Goal: Information Seeking & Learning: Learn about a topic

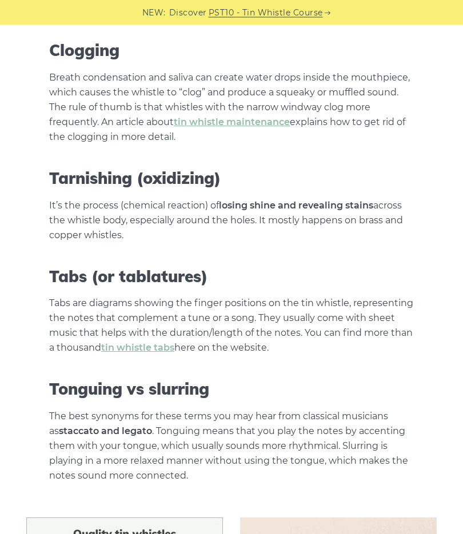
scroll to position [3879, 0]
click at [143, 343] on link "tin whistle tabs" at bounding box center [137, 348] width 73 height 11
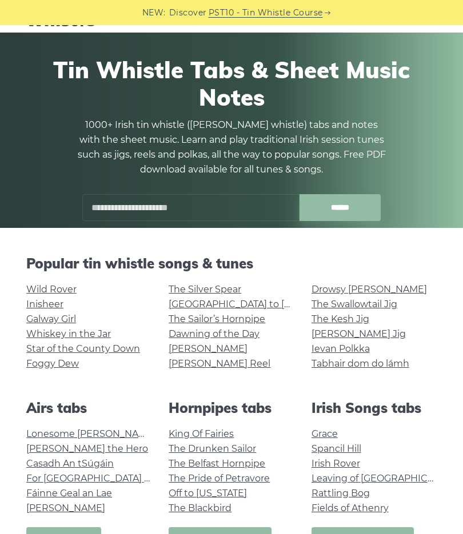
scroll to position [36, 0]
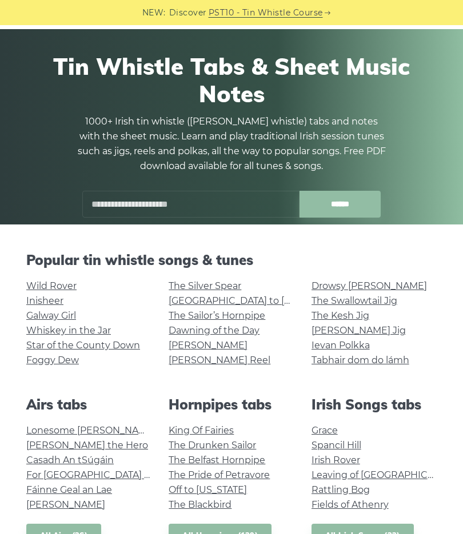
click at [231, 122] on p "1000+ Irish tin whistle (penny whistle) tabs and notes with the sheet music. Le…" at bounding box center [231, 143] width 309 height 59
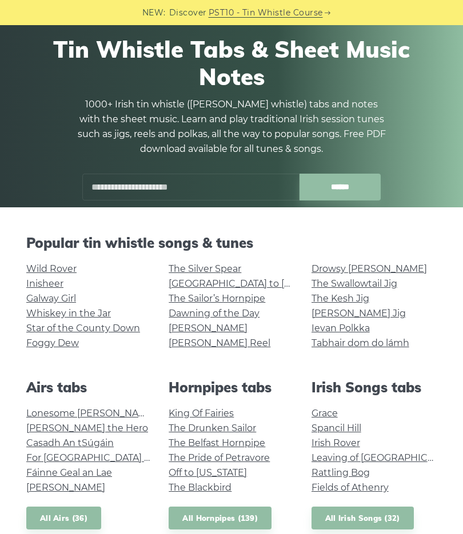
scroll to position [0, 0]
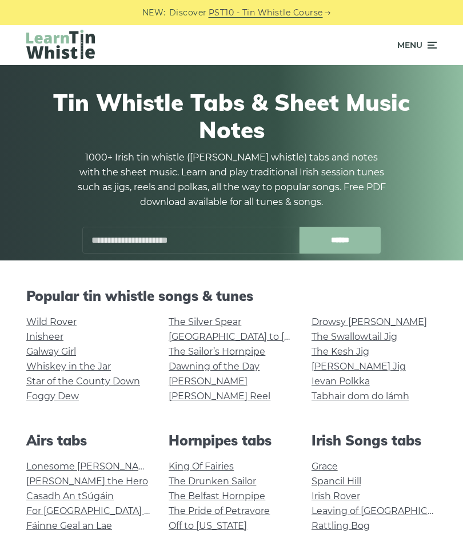
click at [436, 41] on icon at bounding box center [430, 45] width 11 height 14
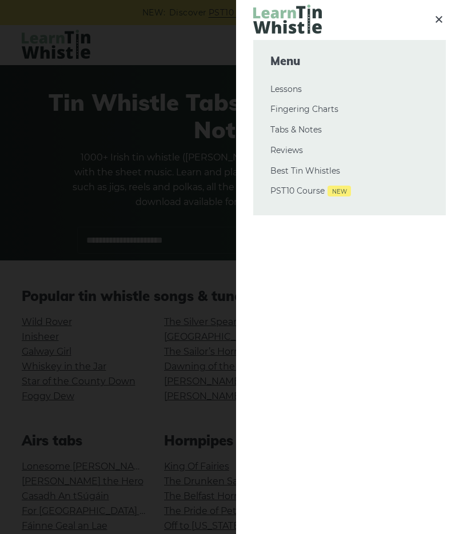
click at [434, 19] on icon at bounding box center [439, 19] width 14 height 14
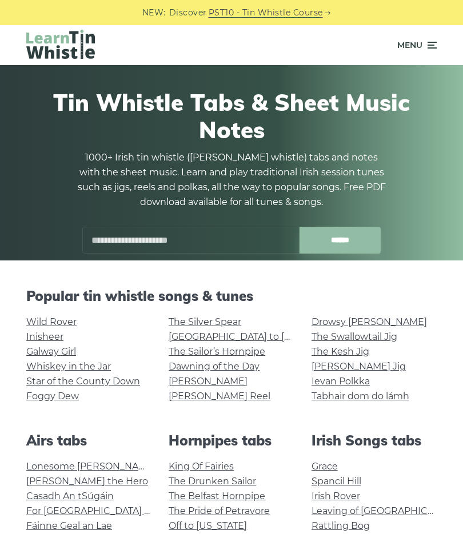
click at [298, 11] on link "PST10 - Tin Whistle Course" at bounding box center [266, 12] width 114 height 13
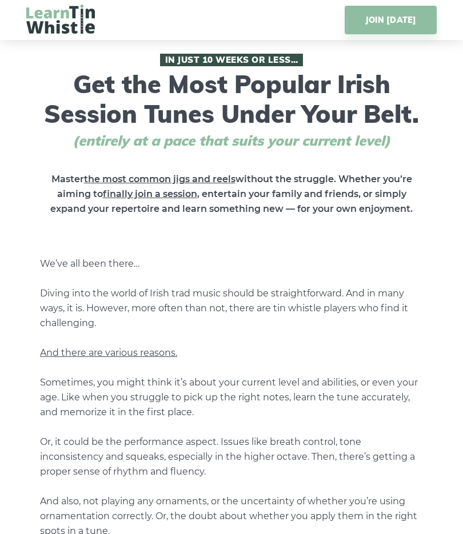
click at [391, 23] on link "JOIN [DATE]" at bounding box center [391, 20] width 92 height 29
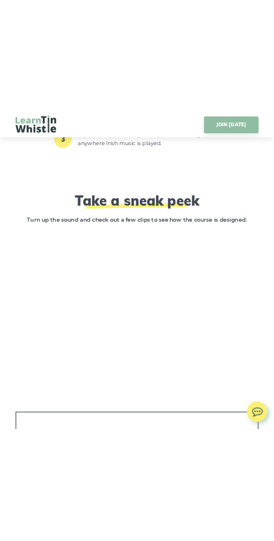
scroll to position [2081, 0]
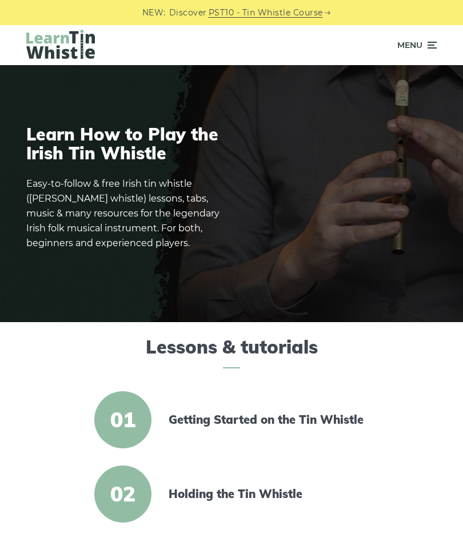
click at [430, 43] on icon at bounding box center [430, 45] width 11 height 14
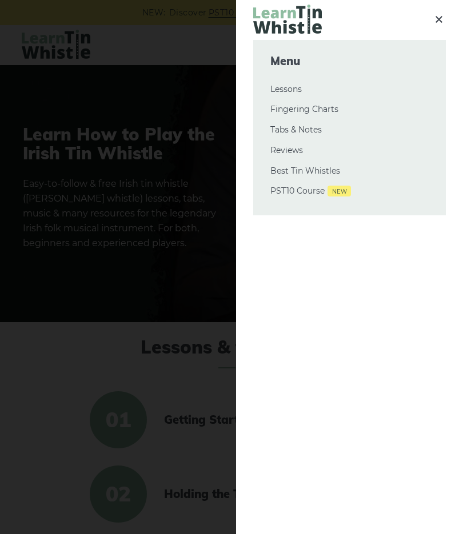
click at [442, 18] on icon at bounding box center [439, 19] width 14 height 14
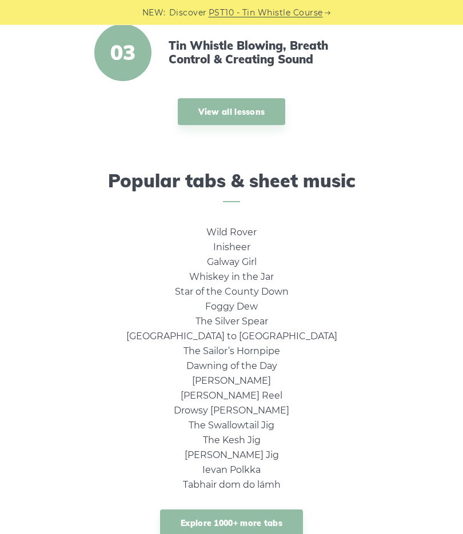
scroll to position [516, 0]
click at [283, 529] on link "Explore 1000+ more tabs" at bounding box center [231, 523] width 143 height 27
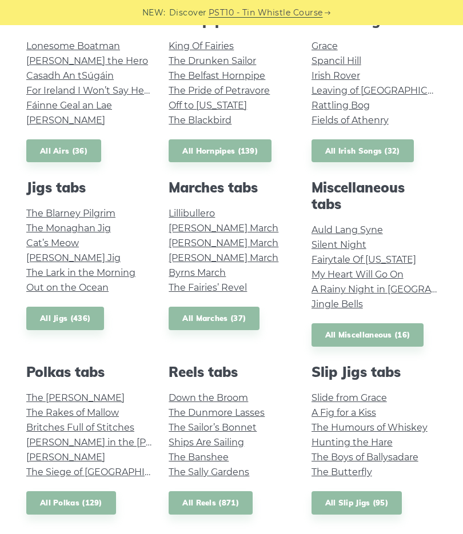
scroll to position [420, 0]
click at [350, 247] on link "Silent Night" at bounding box center [338, 245] width 55 height 11
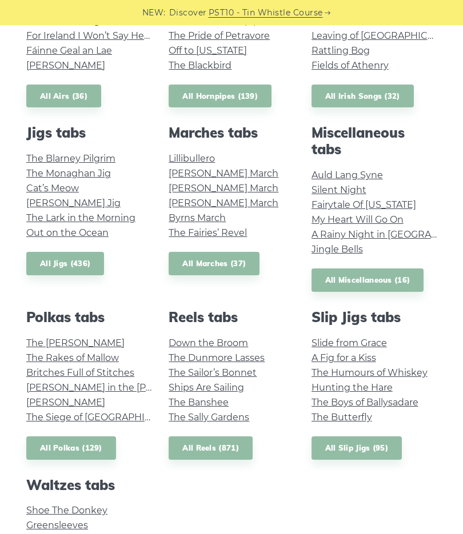
click at [66, 398] on link "John Ryan’s" at bounding box center [65, 402] width 79 height 11
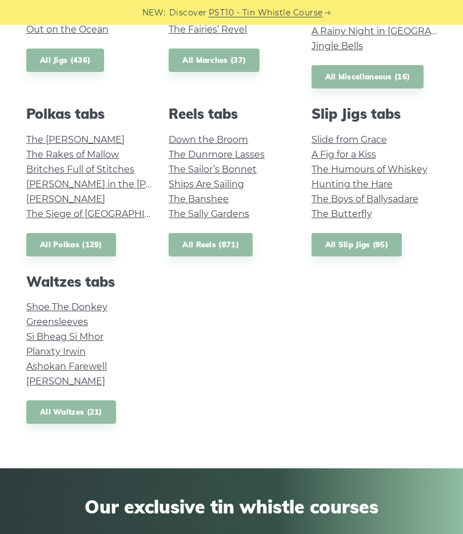
scroll to position [679, 0]
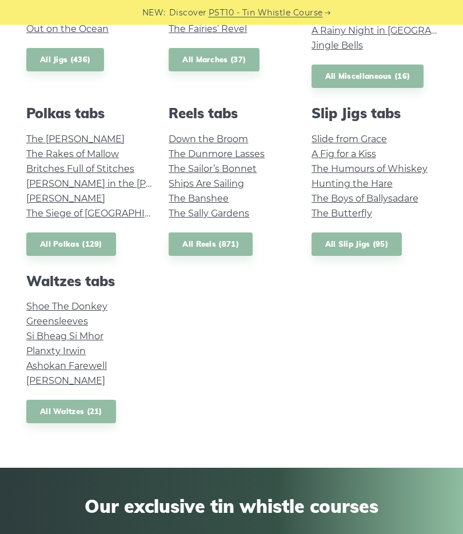
click at [65, 321] on link "Greensleeves" at bounding box center [57, 322] width 62 height 11
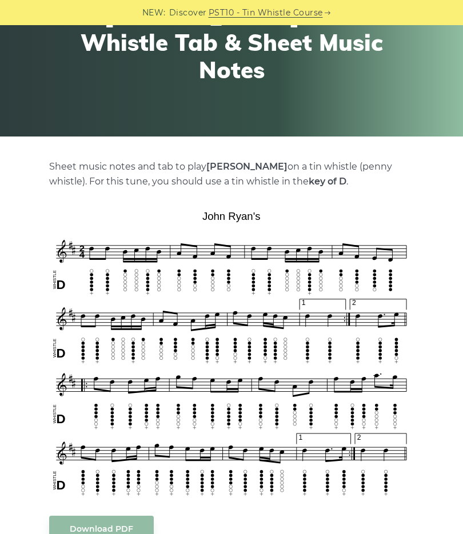
scroll to position [120, 0]
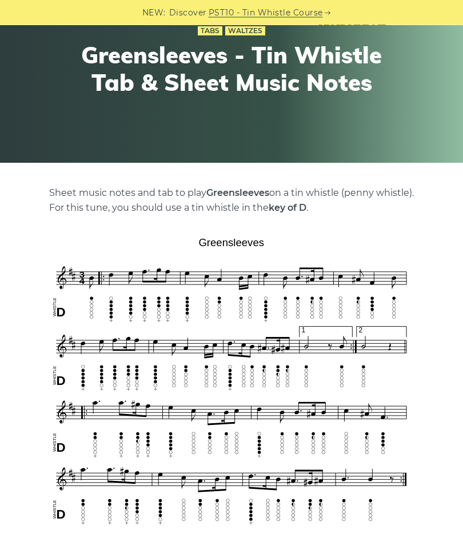
scroll to position [77, 0]
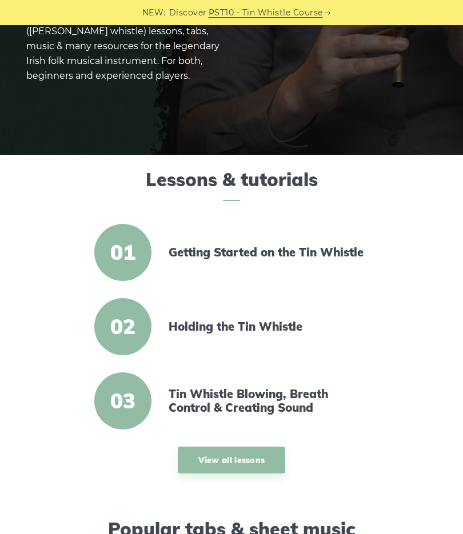
scroll to position [166, 0]
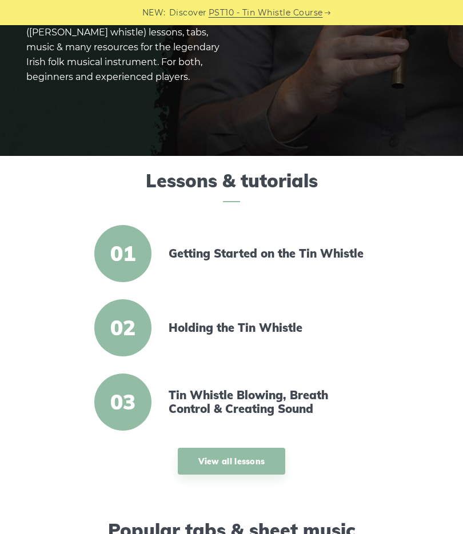
click at [292, 402] on link "Tin Whistle Blowing, Breath Control & Creating Sound" at bounding box center [267, 402] width 197 height 27
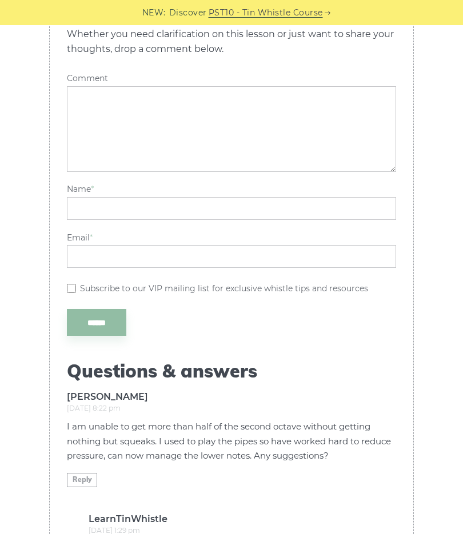
scroll to position [2237, 0]
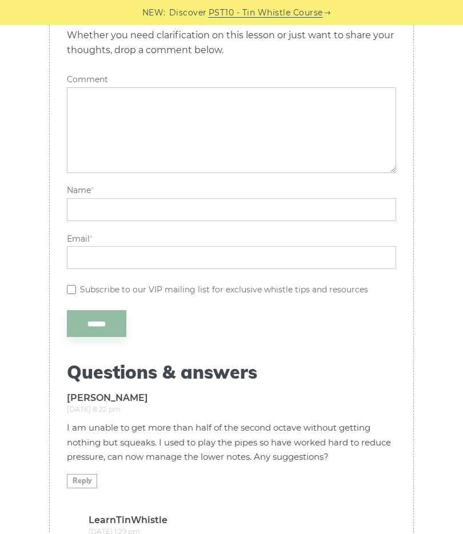
click at [86, 136] on textarea "Comment" at bounding box center [231, 130] width 329 height 86
type textarea "*"
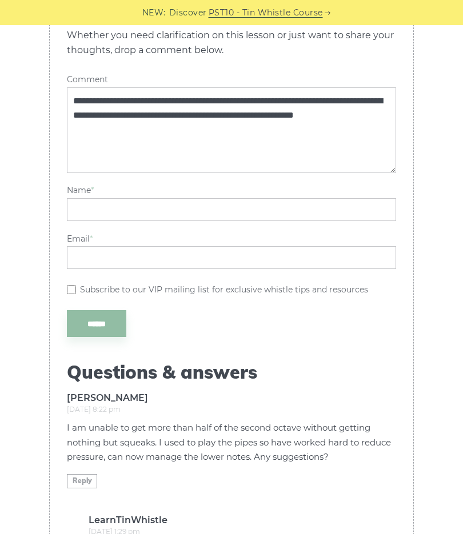
click at [385, 150] on textarea "**********" at bounding box center [231, 130] width 329 height 86
click at [390, 146] on textarea "**********" at bounding box center [231, 130] width 329 height 86
click at [140, 167] on textarea "**********" at bounding box center [231, 130] width 329 height 86
type textarea "**********"
click at [101, 221] on input "Name *" at bounding box center [231, 209] width 329 height 23
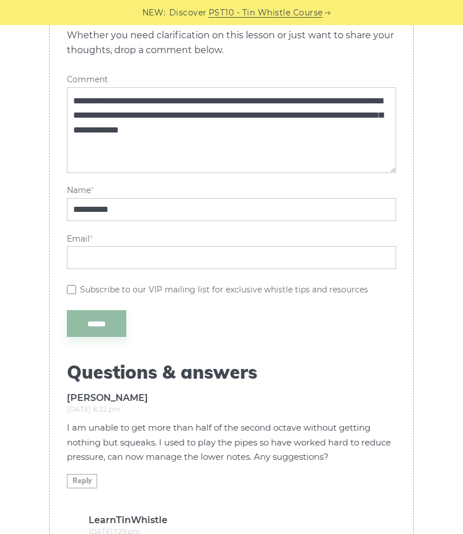
type input "**********"
click at [85, 269] on input "Email *" at bounding box center [231, 257] width 329 height 23
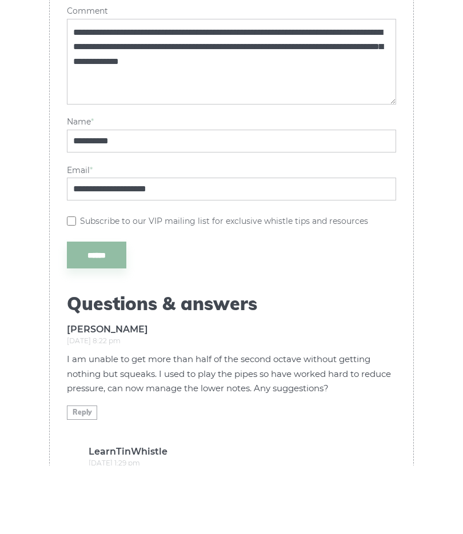
type input "**********"
click at [113, 310] on input "******" at bounding box center [96, 323] width 59 height 27
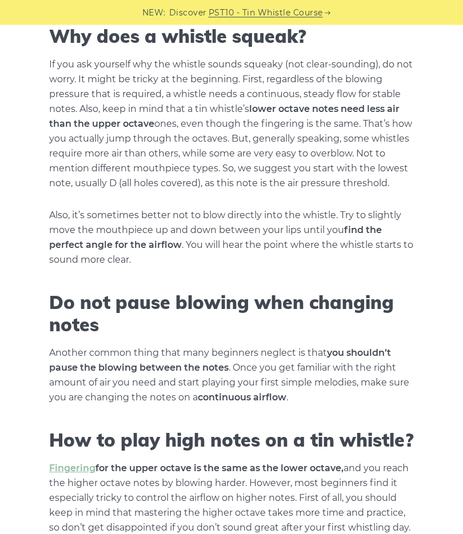
scroll to position [1074, 0]
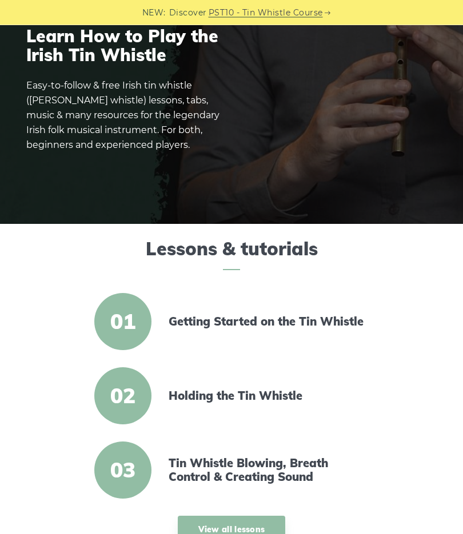
scroll to position [97, 0]
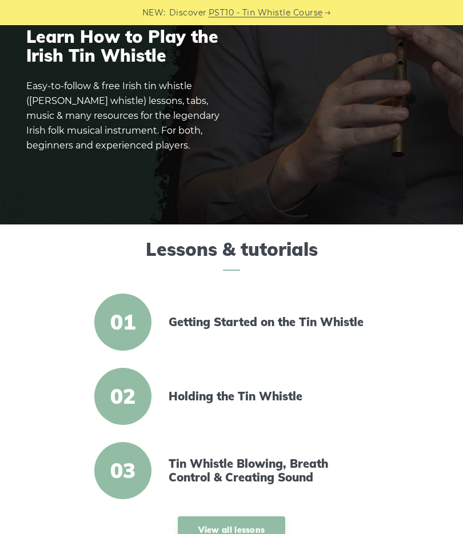
click at [303, 467] on link "Tin Whistle Blowing, Breath Control & Creating Sound" at bounding box center [267, 471] width 197 height 27
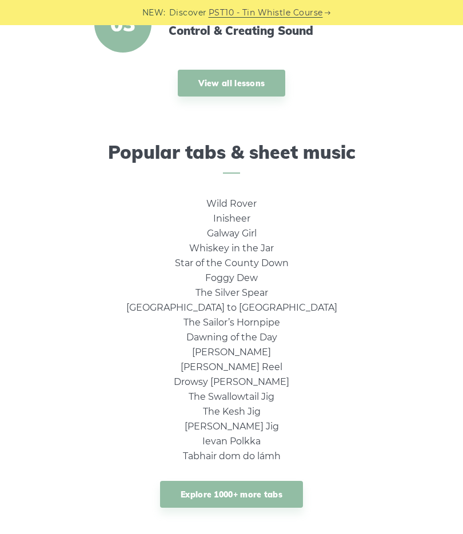
scroll to position [542, 0]
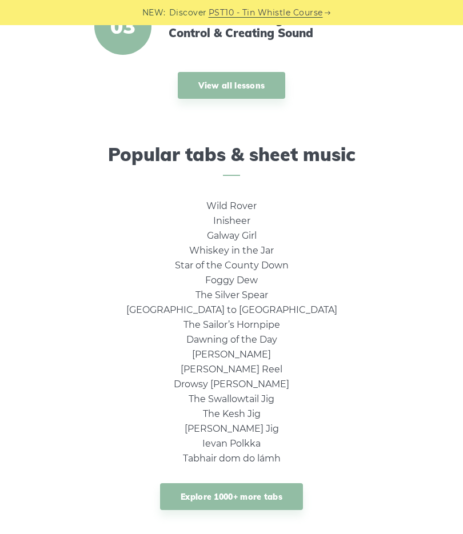
click at [232, 497] on link "Explore 1000+ more tabs" at bounding box center [231, 496] width 143 height 27
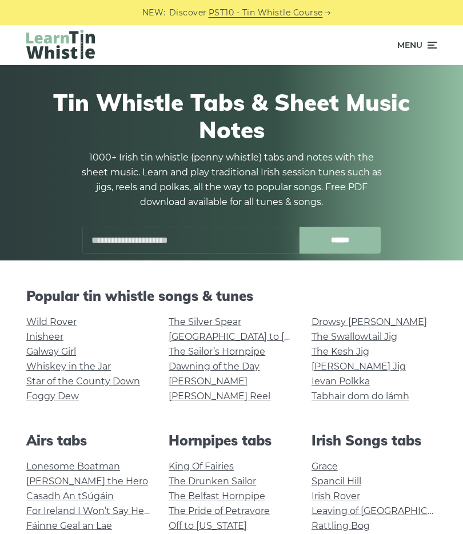
click at [131, 240] on input "text" at bounding box center [190, 240] width 217 height 27
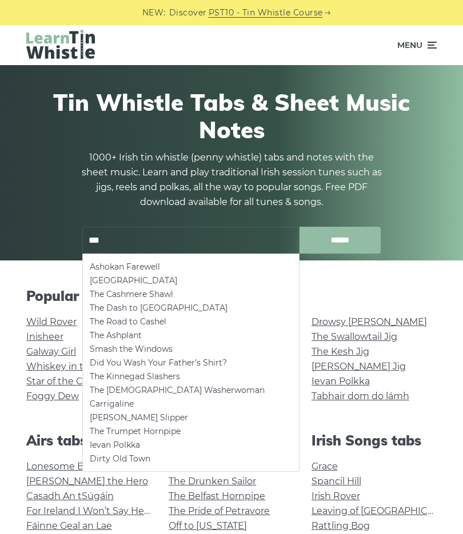
click at [152, 261] on li "Ashokan Farewell" at bounding box center [191, 267] width 202 height 14
type input "**********"
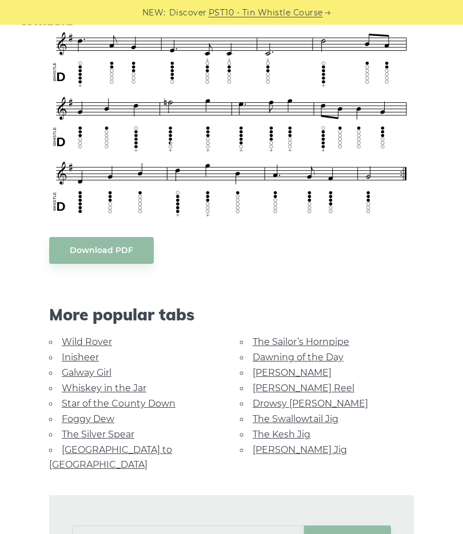
scroll to position [525, 0]
click at [331, 339] on link "The Sailor’s Hornpipe" at bounding box center [301, 342] width 97 height 11
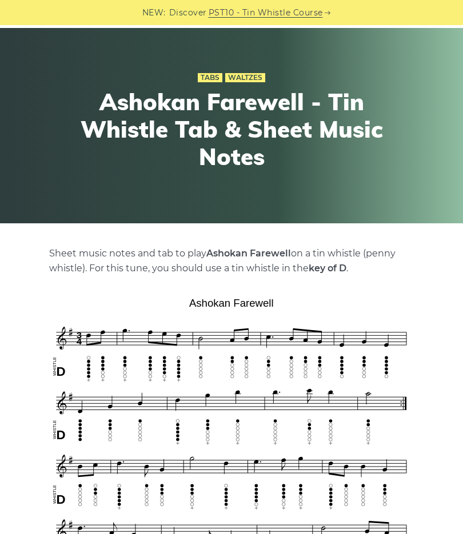
scroll to position [34, 0]
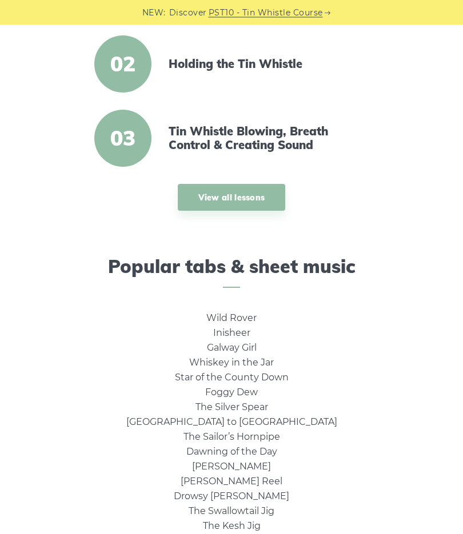
scroll to position [501, 0]
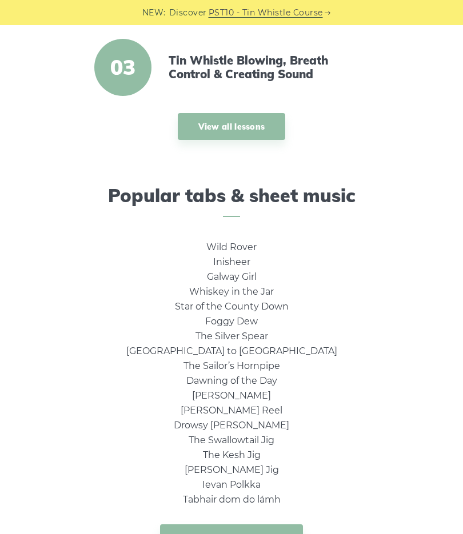
click at [254, 534] on link "Explore 1000+ more tabs" at bounding box center [231, 538] width 143 height 27
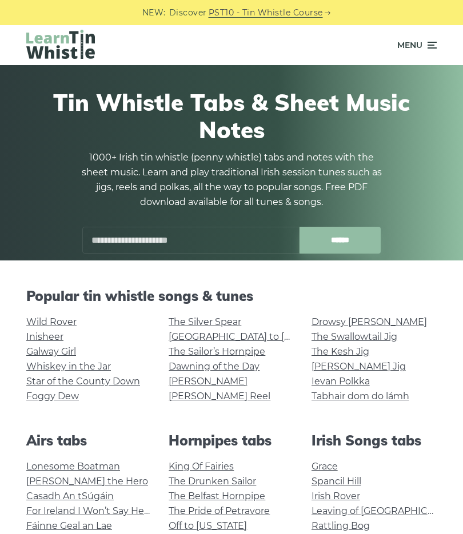
click at [101, 240] on input "text" at bounding box center [190, 240] width 217 height 27
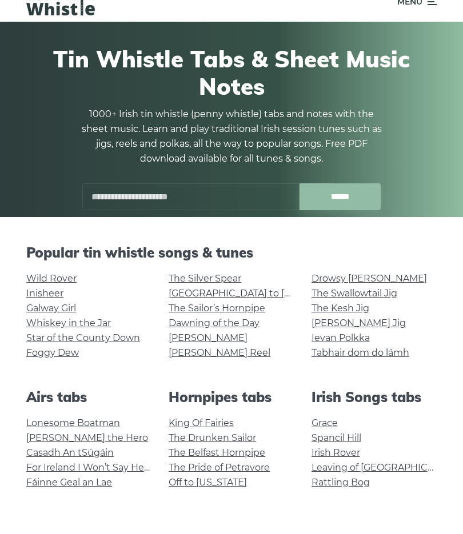
click at [261, 346] on link "The Sailor’s Hornpipe" at bounding box center [217, 351] width 97 height 11
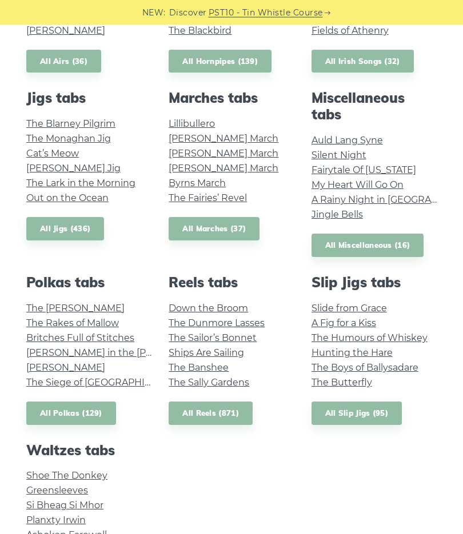
scroll to position [511, 0]
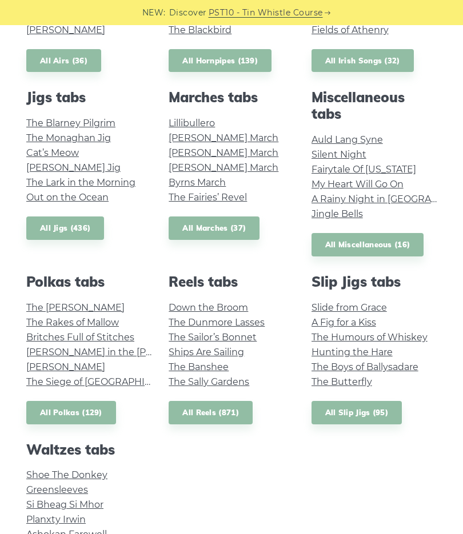
click at [68, 362] on link "[PERSON_NAME]" at bounding box center [65, 367] width 79 height 11
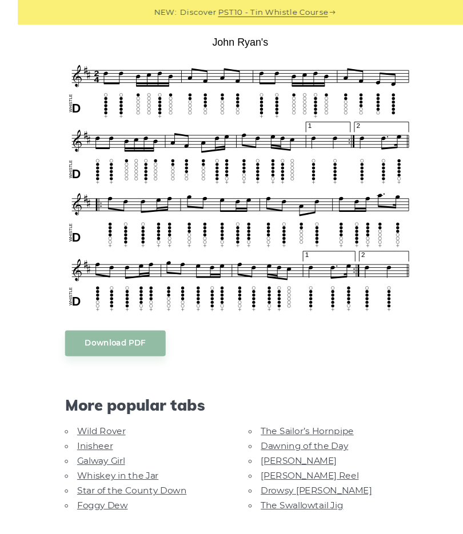
scroll to position [335, 0]
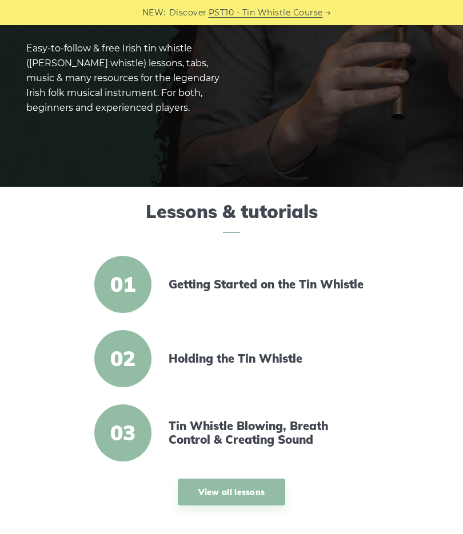
scroll to position [134, 0]
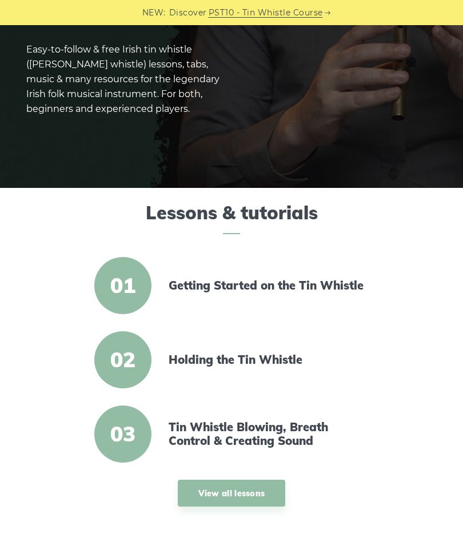
click at [245, 437] on link "Tin Whistle Blowing, Breath Control & Creating Sound" at bounding box center [267, 434] width 197 height 27
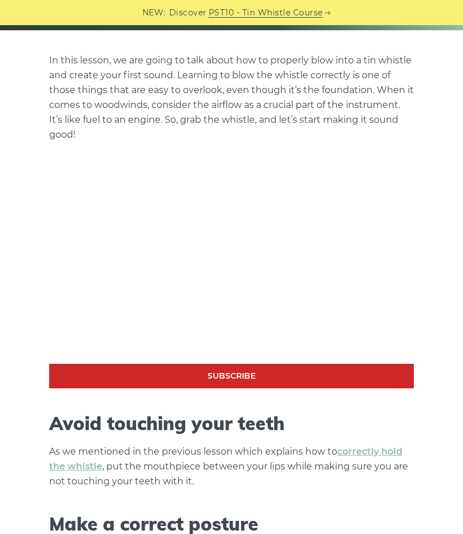
scroll to position [233, 0]
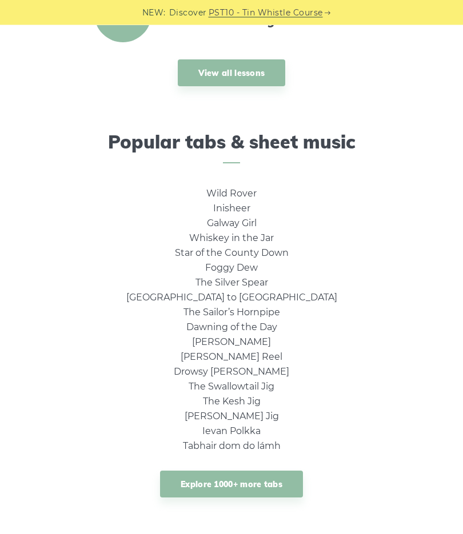
scroll to position [625, 0]
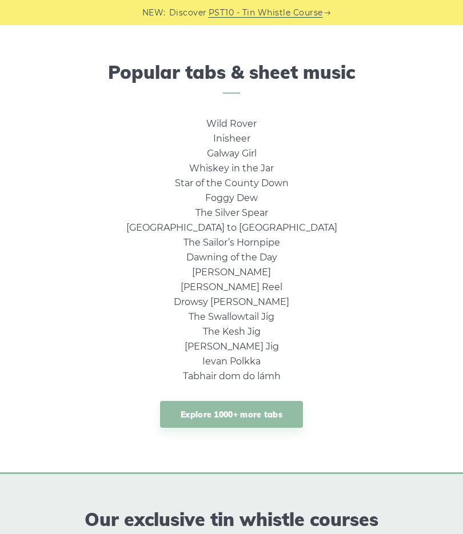
click at [218, 407] on link "Explore 1000+ more tabs" at bounding box center [231, 414] width 143 height 27
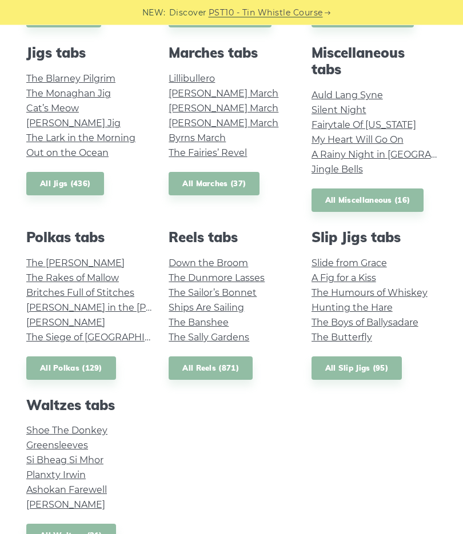
scroll to position [555, 0]
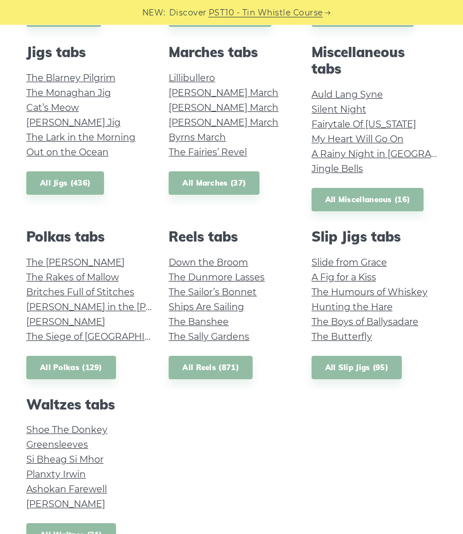
click at [76, 444] on link "Greensleeves" at bounding box center [57, 445] width 62 height 11
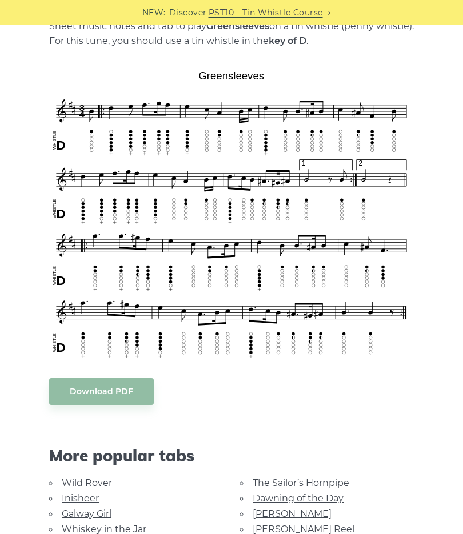
scroll to position [265, 0]
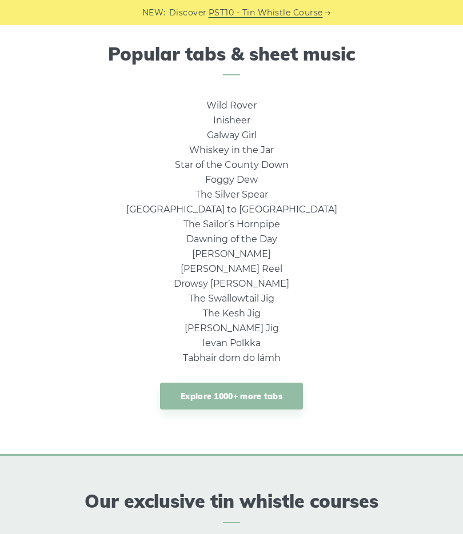
scroll to position [614, 0]
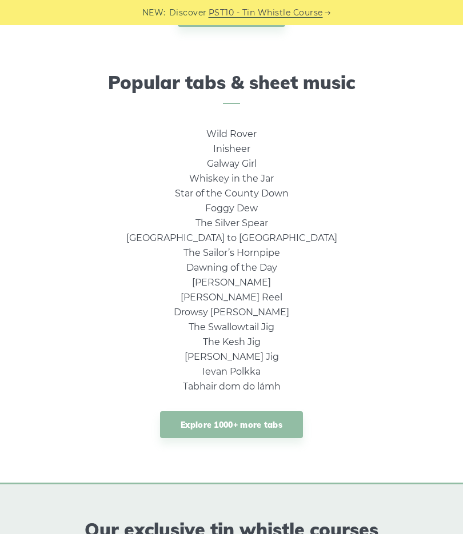
click at [287, 433] on link "Explore 1000+ more tabs" at bounding box center [231, 424] width 143 height 27
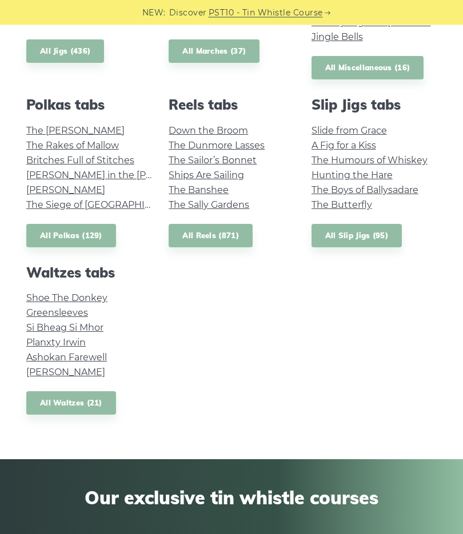
scroll to position [688, 0]
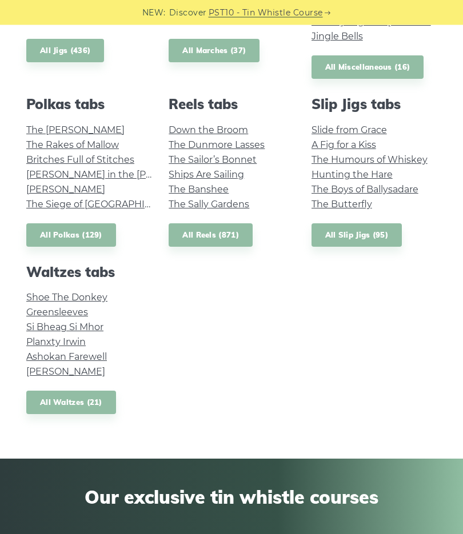
click at [96, 356] on link "Ashokan Farewell" at bounding box center [66, 357] width 81 height 11
